Goal: Task Accomplishment & Management: Manage account settings

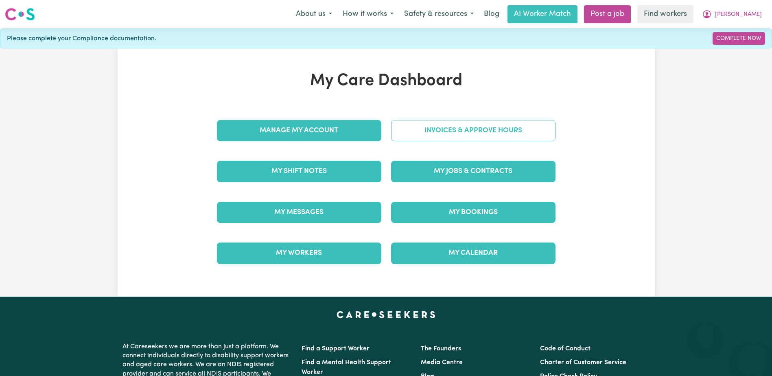
click at [439, 130] on link "Invoices & Approve Hours" at bounding box center [473, 130] width 164 height 21
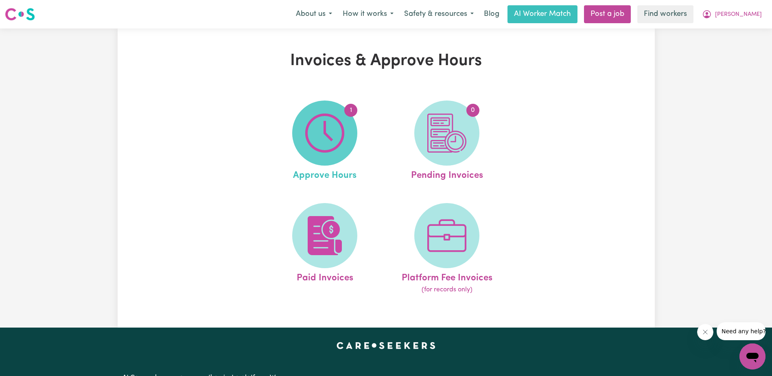
click at [319, 138] on img at bounding box center [324, 133] width 39 height 39
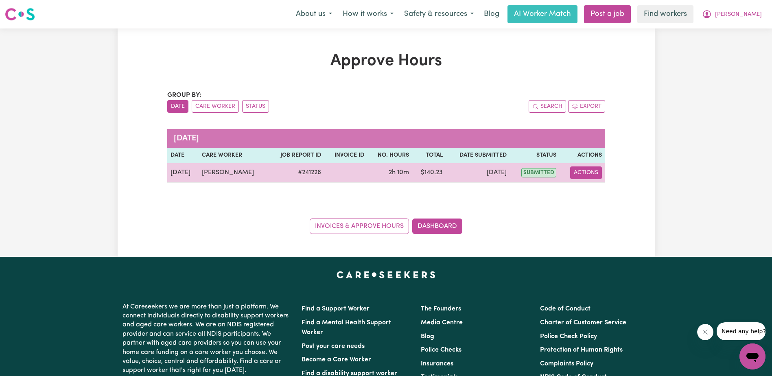
click at [593, 169] on button "Actions" at bounding box center [586, 172] width 32 height 13
click at [593, 189] on link "View Job Report" at bounding box center [606, 192] width 70 height 16
select select "pm"
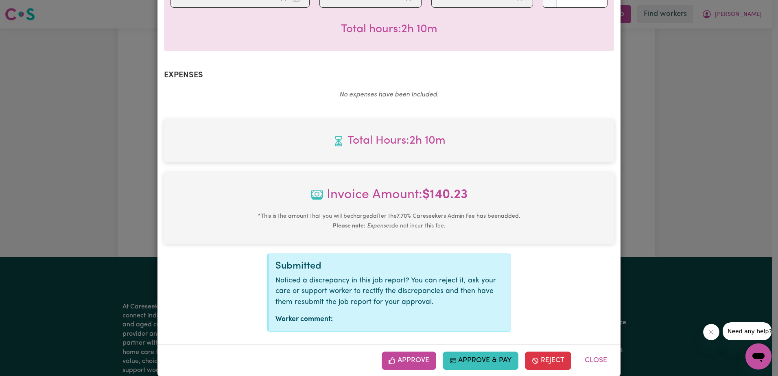
scroll to position [251, 0]
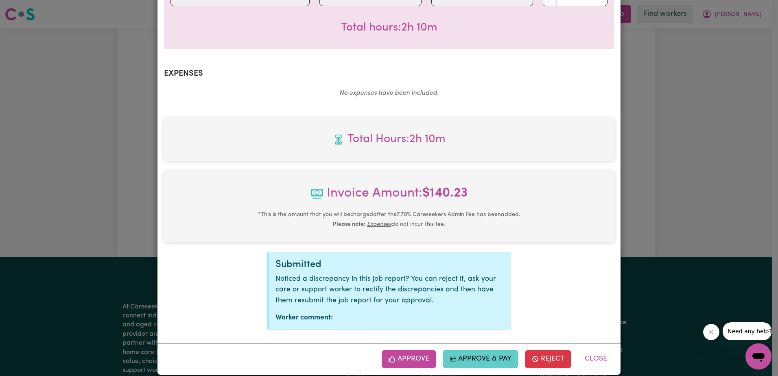
click at [465, 350] on button "Approve & Pay" at bounding box center [481, 359] width 76 height 18
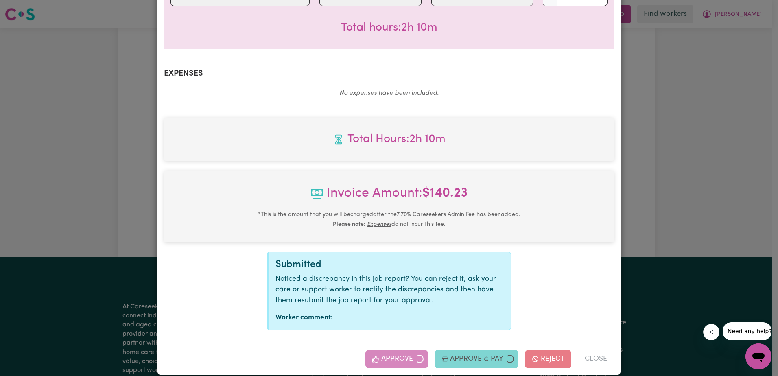
select select "card_1QINzUB2z0xKyepBNbshkzjV"
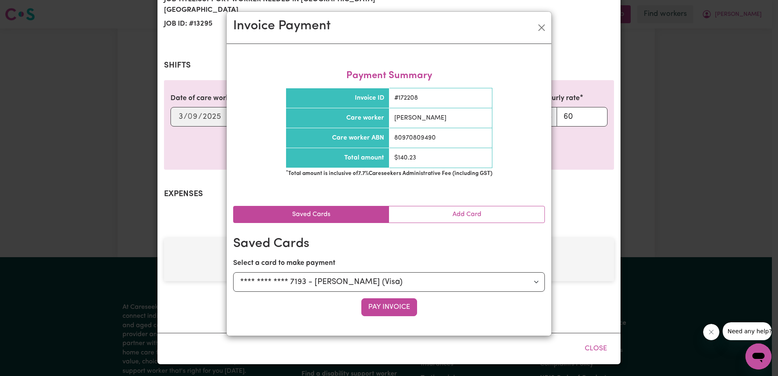
scroll to position [120, 0]
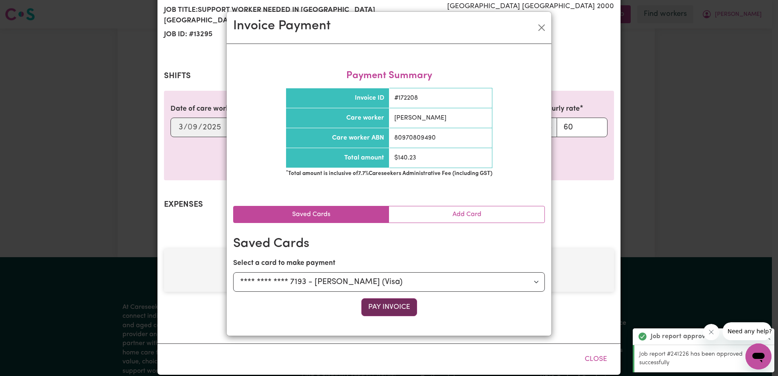
click at [405, 308] on button "Pay Invoice" at bounding box center [389, 307] width 56 height 18
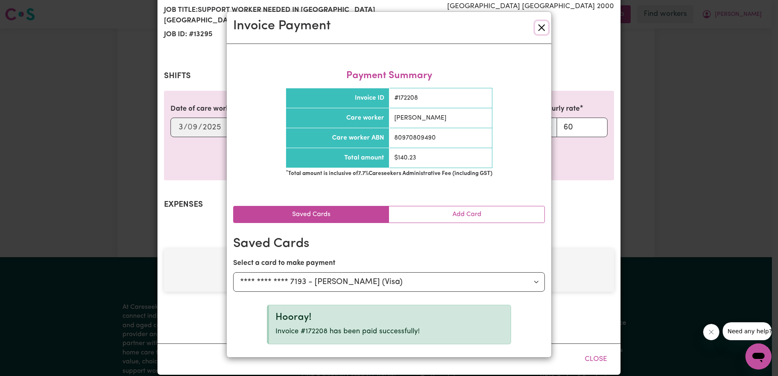
click at [542, 26] on button "Close" at bounding box center [541, 27] width 13 height 13
